Goal: Navigation & Orientation: Go to known website

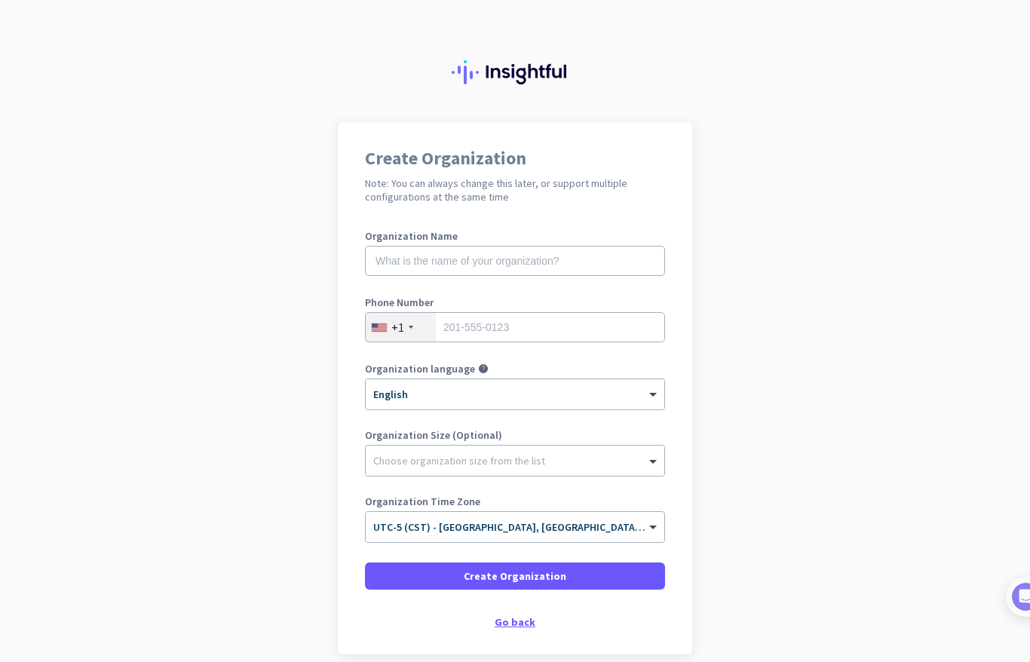
click at [516, 625] on div "Go back" at bounding box center [515, 622] width 300 height 11
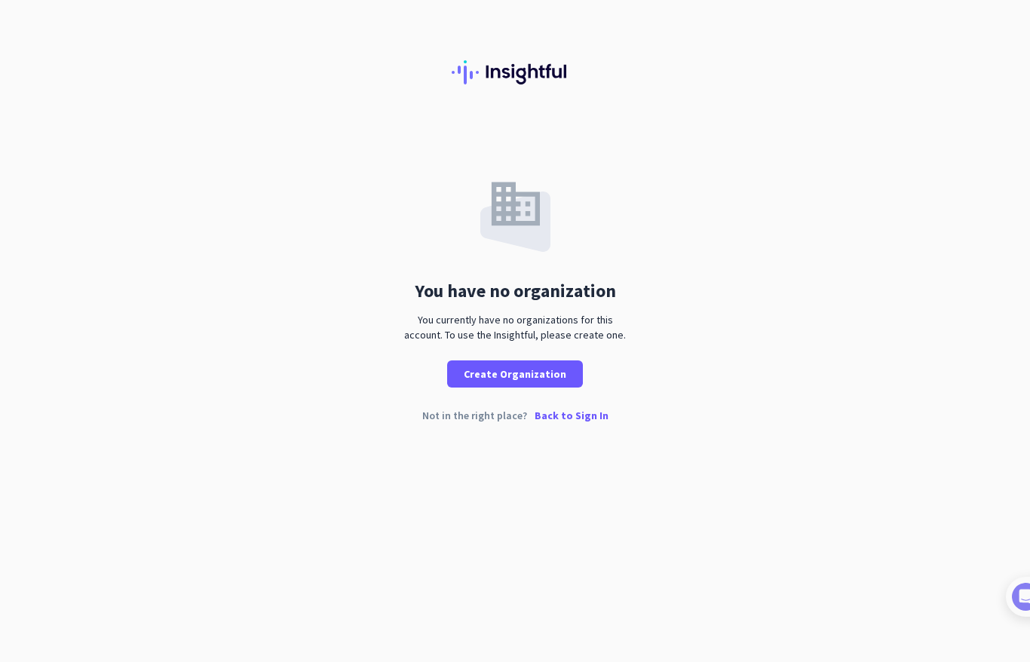
click at [581, 413] on p "Back to Sign In" at bounding box center [572, 415] width 74 height 11
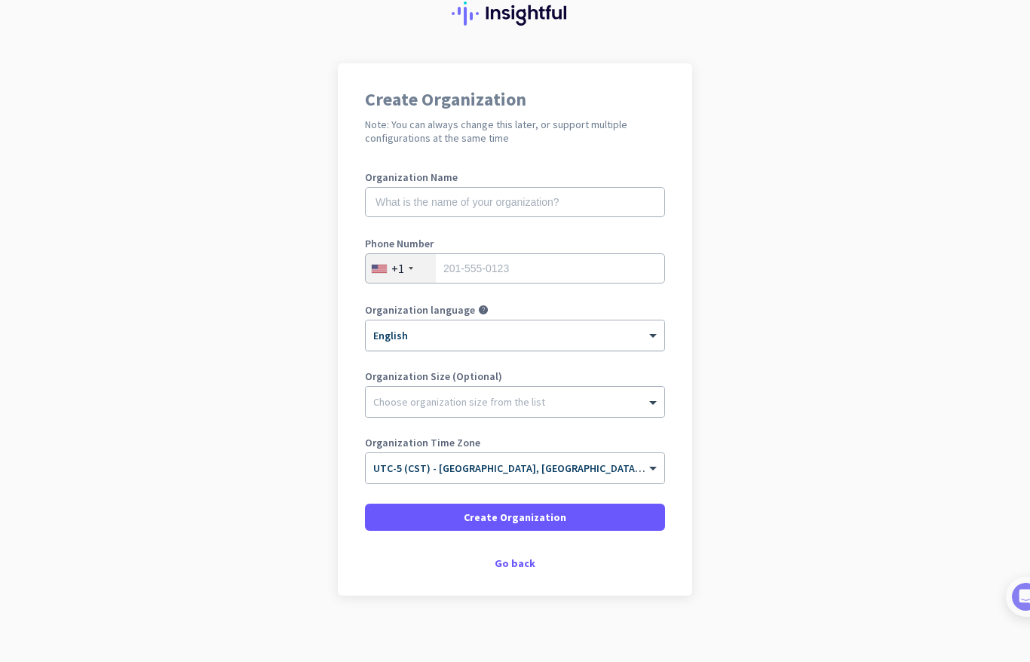
scroll to position [68, 0]
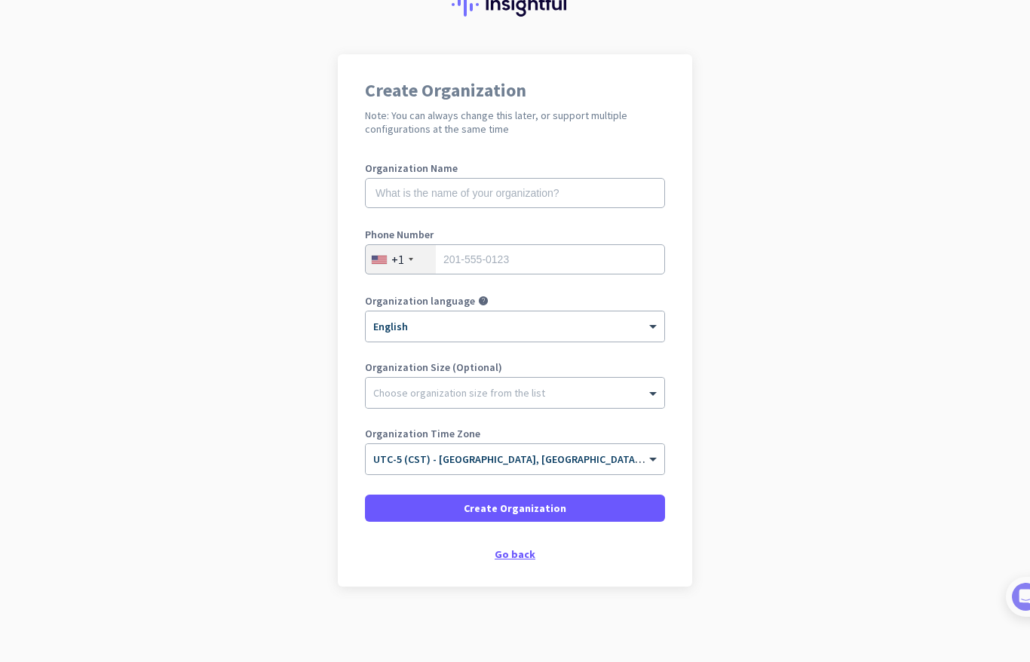
click at [508, 557] on div "Go back" at bounding box center [515, 554] width 300 height 11
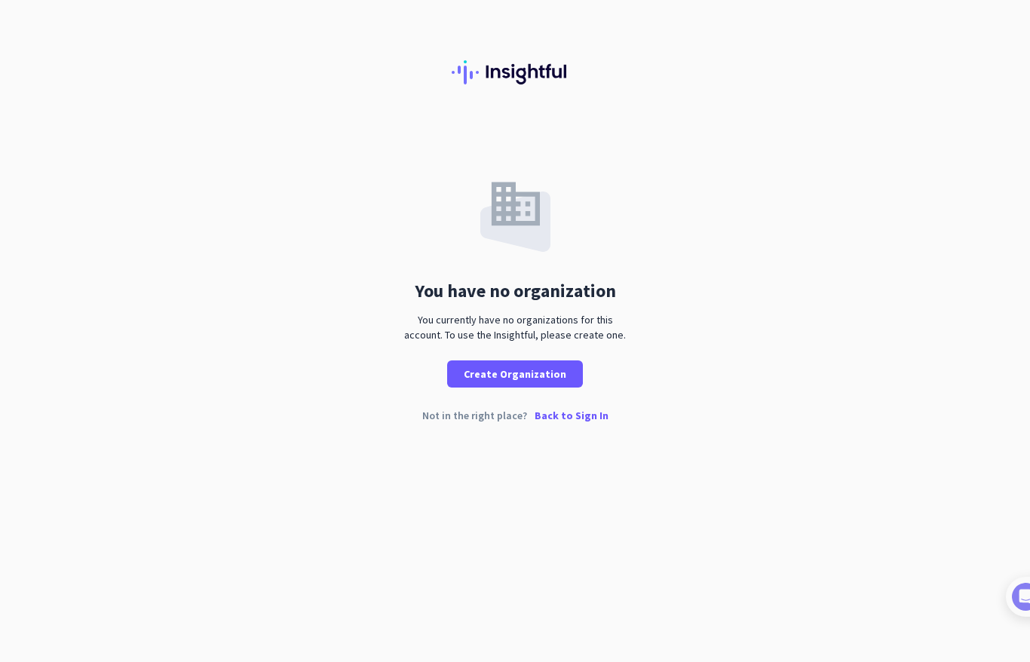
click at [547, 415] on p "Back to Sign In" at bounding box center [572, 415] width 74 height 11
